Goal: Information Seeking & Learning: Learn about a topic

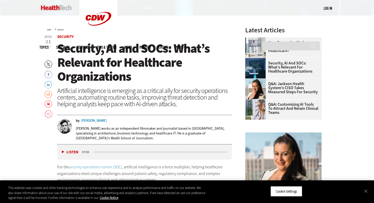
scroll to position [153, 0]
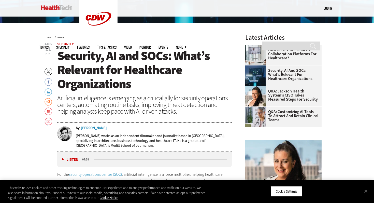
click at [121, 63] on span "Security, AI and SOCs: What’s Relevant for Healthcare Organizations" at bounding box center [133, 69] width 152 height 45
drag, startPoint x: 109, startPoint y: 127, endPoint x: 86, endPoint y: 127, distance: 22.6
click at [86, 127] on div "by [PERSON_NAME]" at bounding box center [154, 128] width 156 height 4
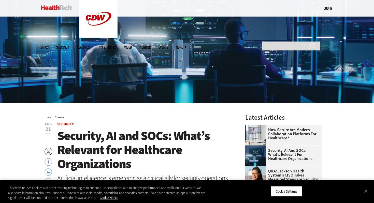
scroll to position [0, 0]
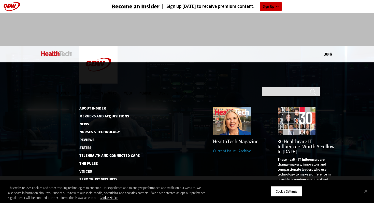
click at [83, 194] on link at bounding box center [83, 198] width 8 height 8
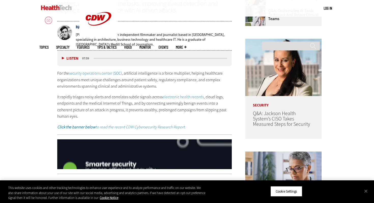
scroll to position [253, 0]
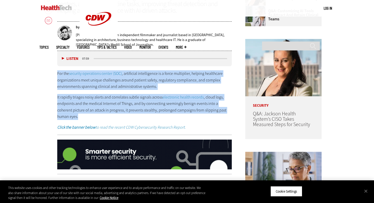
drag, startPoint x: 56, startPoint y: 70, endPoint x: 233, endPoint y: 113, distance: 182.5
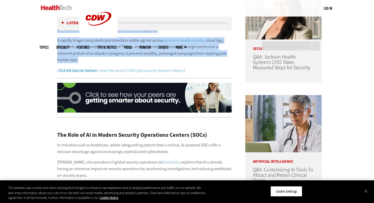
scroll to position [257, 0]
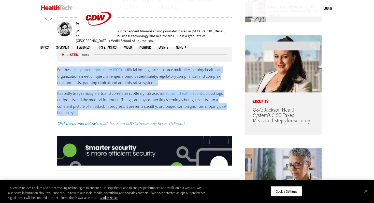
click at [147, 69] on p "For the security operations center (SOC) , artificial intelligence is a force m…" at bounding box center [144, 76] width 174 height 20
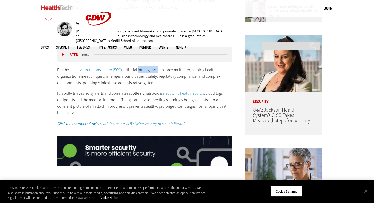
click at [147, 69] on p "For the security operations center (SOC) , artificial intelligence is a force m…" at bounding box center [144, 76] width 174 height 20
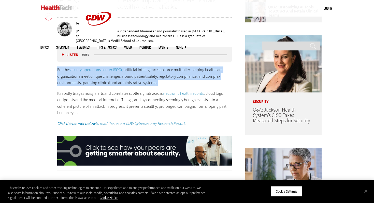
click at [147, 69] on p "For the security operations center (SOC) , artificial intelligence is a force m…" at bounding box center [144, 76] width 174 height 20
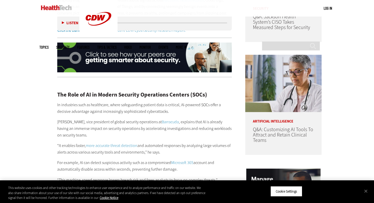
scroll to position [358, 0]
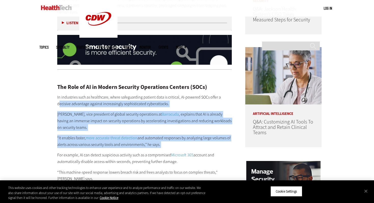
drag, startPoint x: 58, startPoint y: 94, endPoint x: 174, endPoint y: 144, distance: 126.0
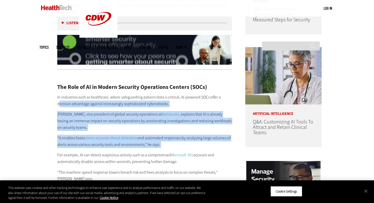
copy div "ecisive advantage against increasingly sophisticated cyberattacks. [PERSON_NAME…"
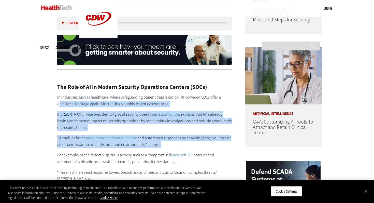
click at [72, 98] on p "In industries such as healthcare, where safeguarding patient data is critical, …" at bounding box center [144, 100] width 174 height 13
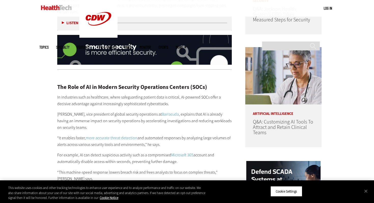
drag, startPoint x: 55, startPoint y: 89, endPoint x: 167, endPoint y: 137, distance: 121.6
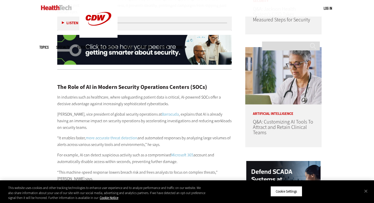
copy div "In industries such as healthcare, where safeguarding patient data is critical, …"
